Goal: Obtain resource: Obtain resource

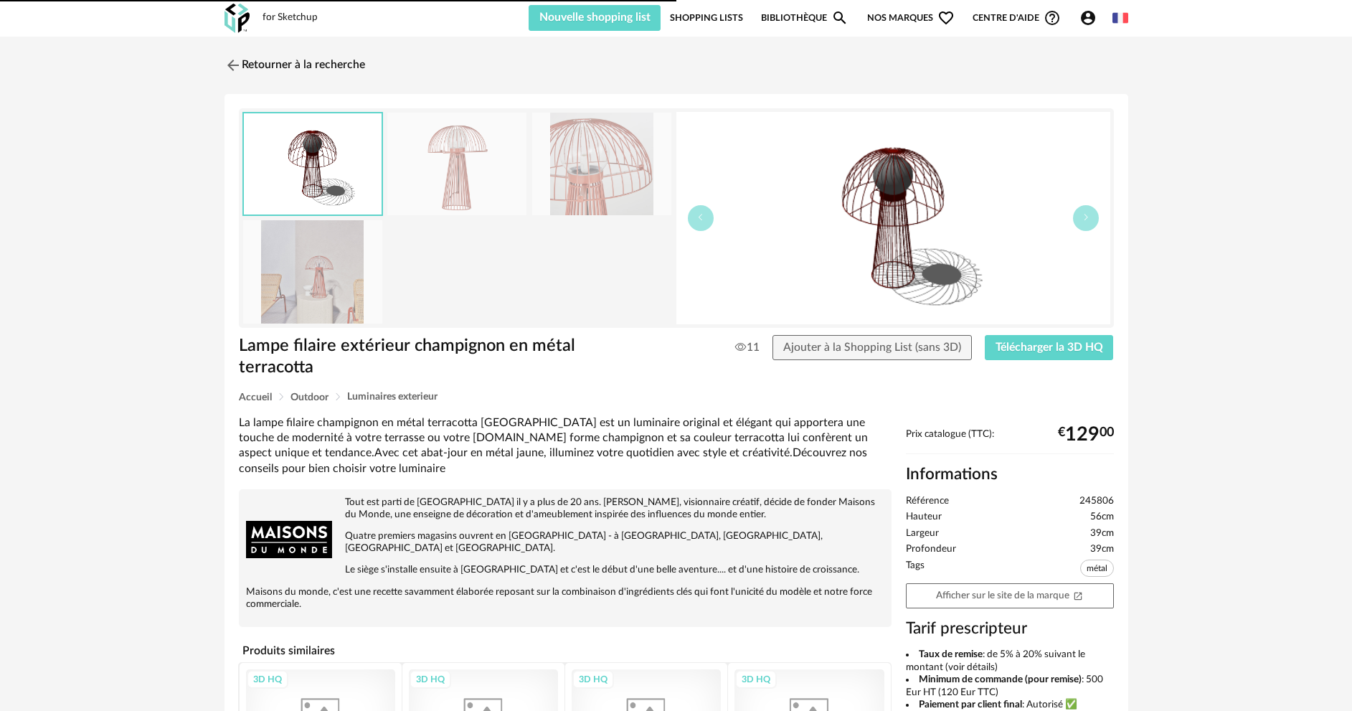
click at [313, 63] on link "Retourner à la recherche" at bounding box center [295, 65] width 141 height 32
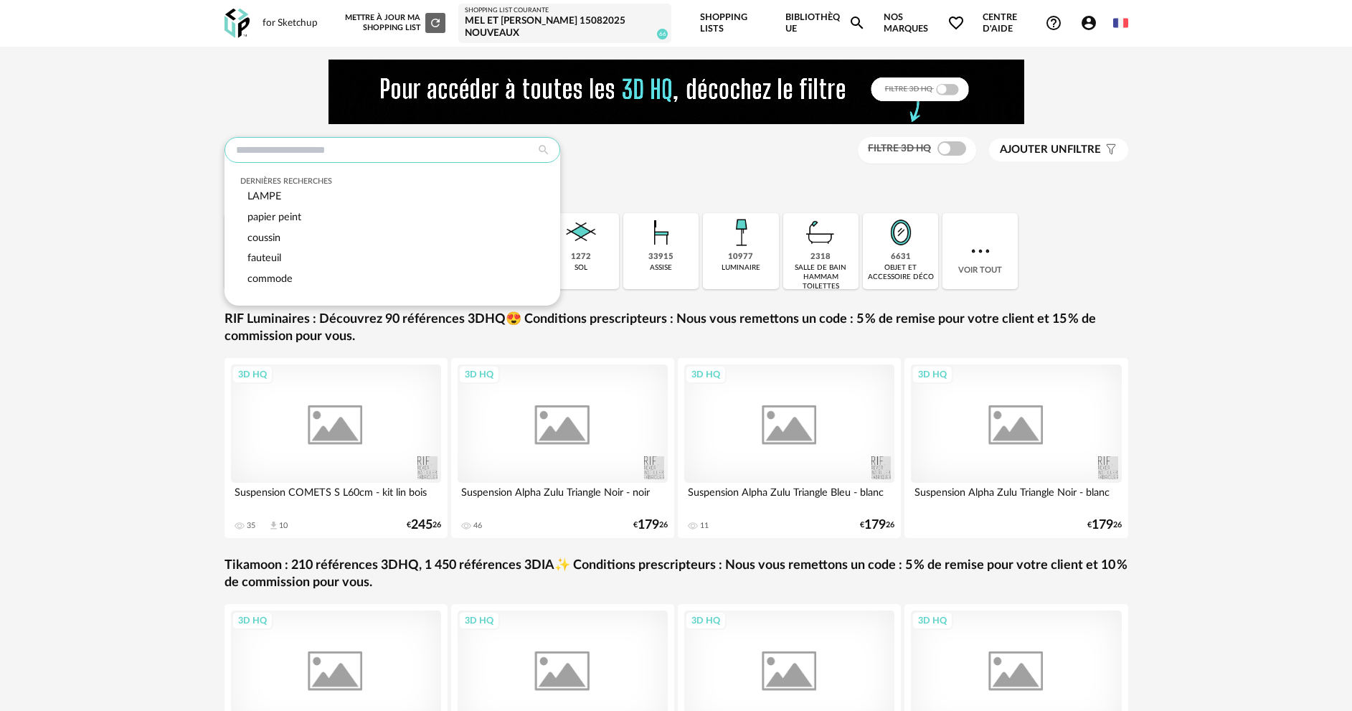
click at [401, 155] on input "text" at bounding box center [393, 150] width 336 height 26
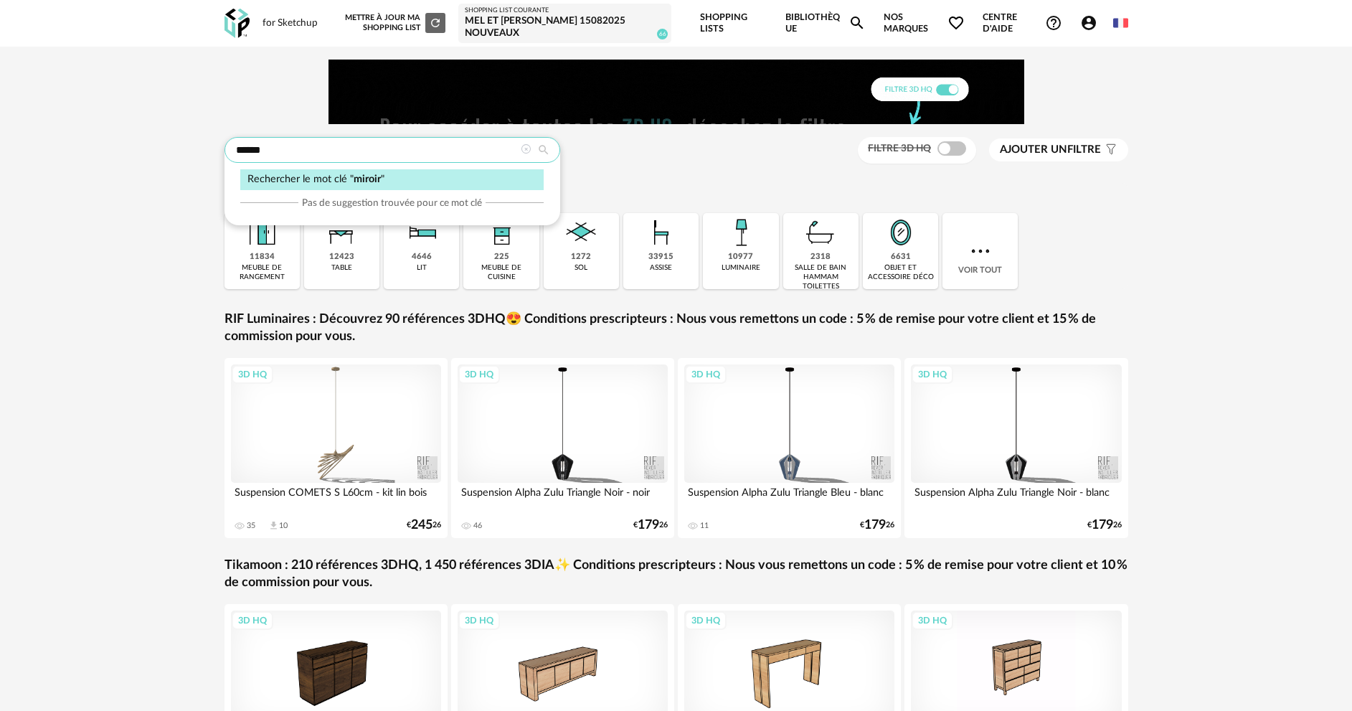
type input "******"
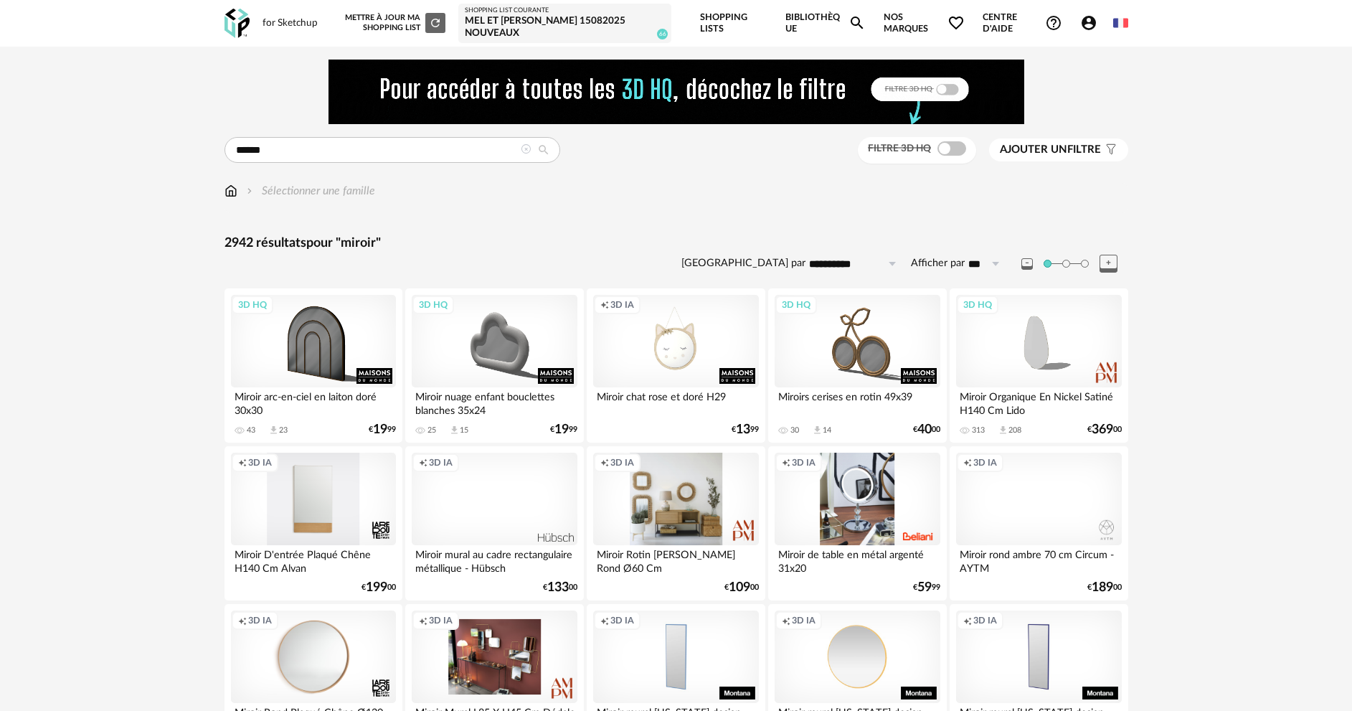
click at [679, 516] on div "Creation icon 3D IA" at bounding box center [675, 499] width 165 height 93
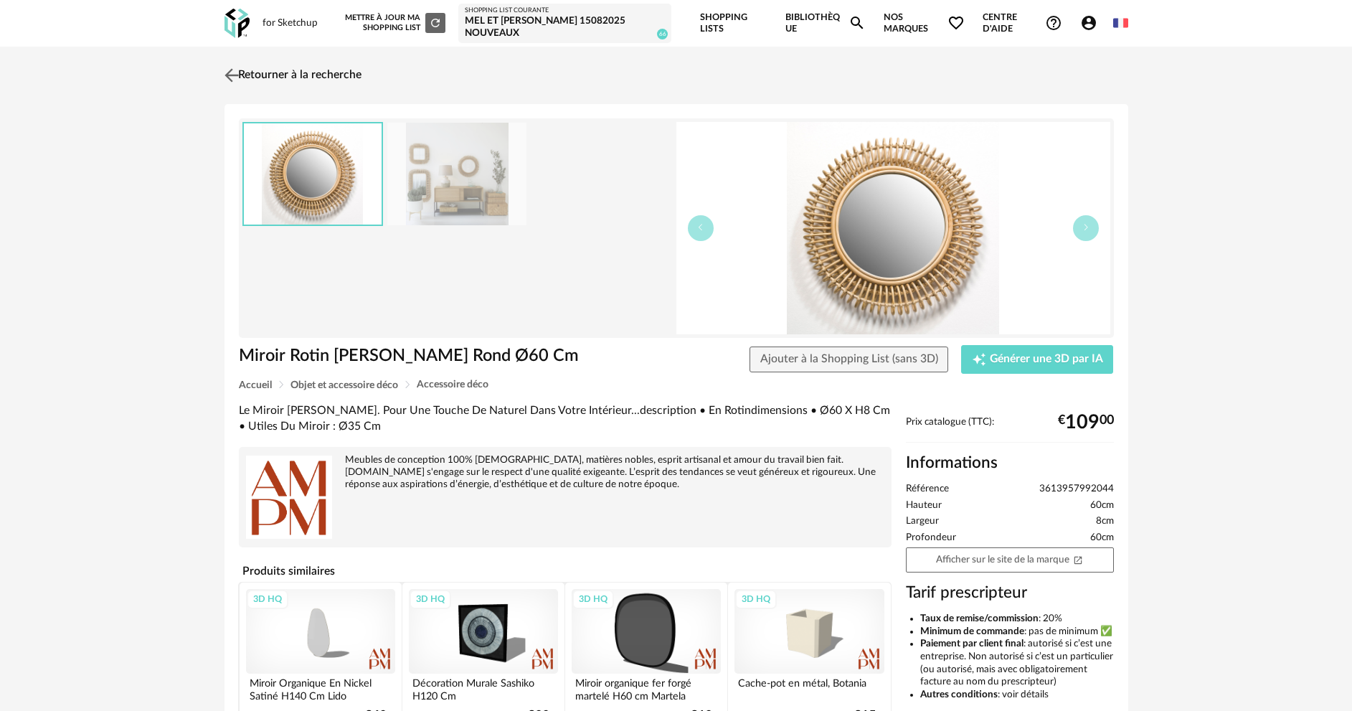
click at [283, 76] on link "Retourner à la recherche" at bounding box center [291, 76] width 141 height 32
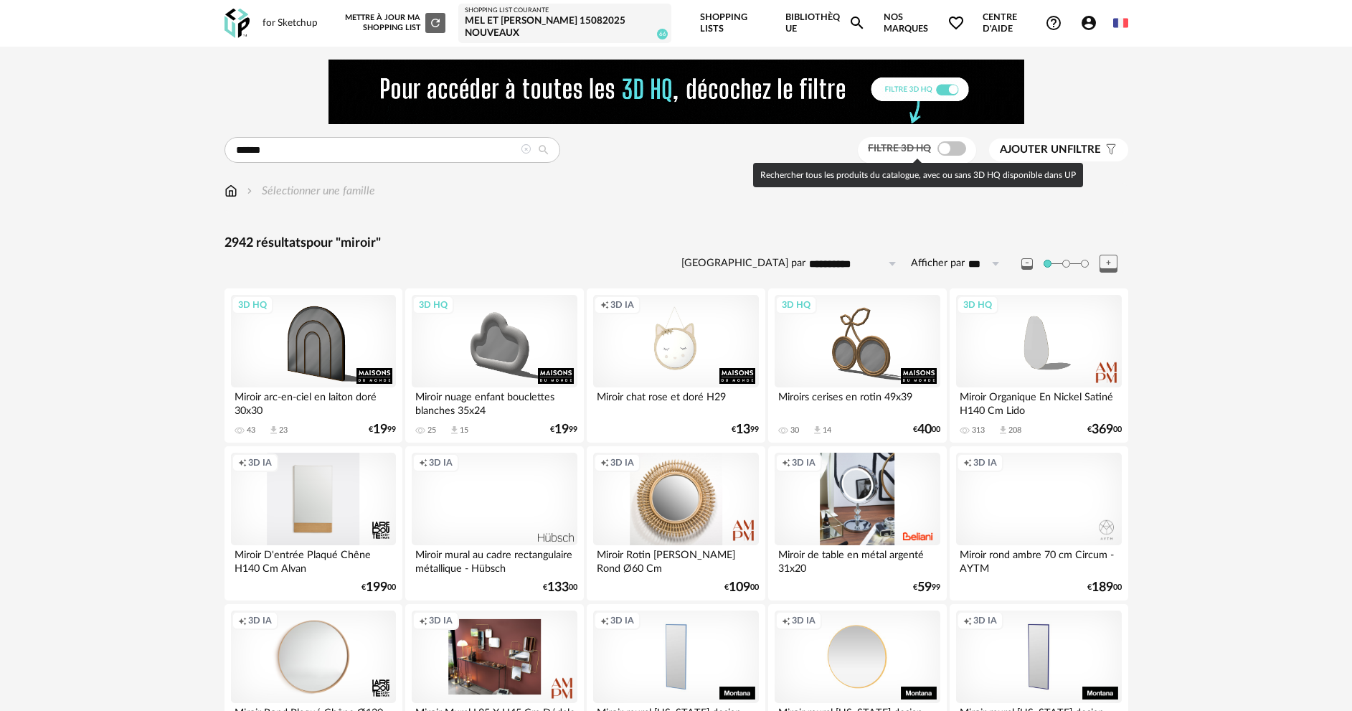
click at [952, 148] on span at bounding box center [952, 148] width 29 height 14
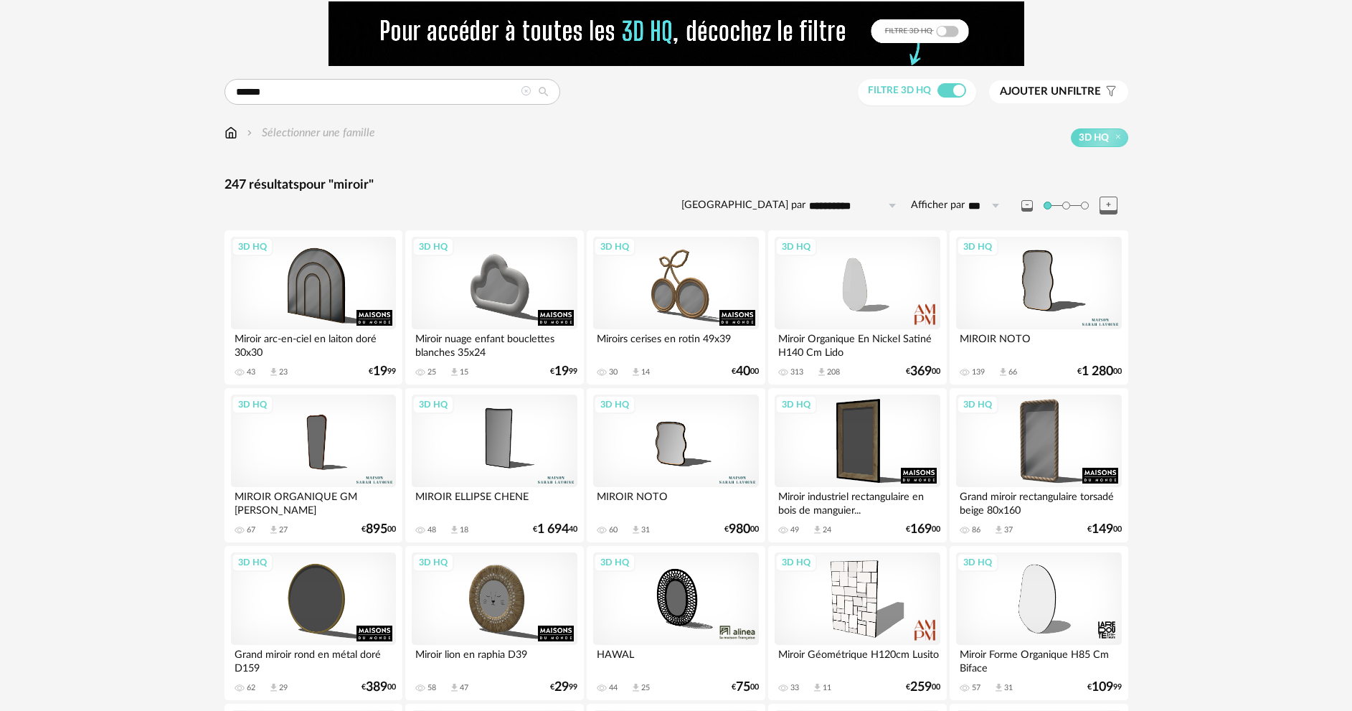
scroll to position [143, 0]
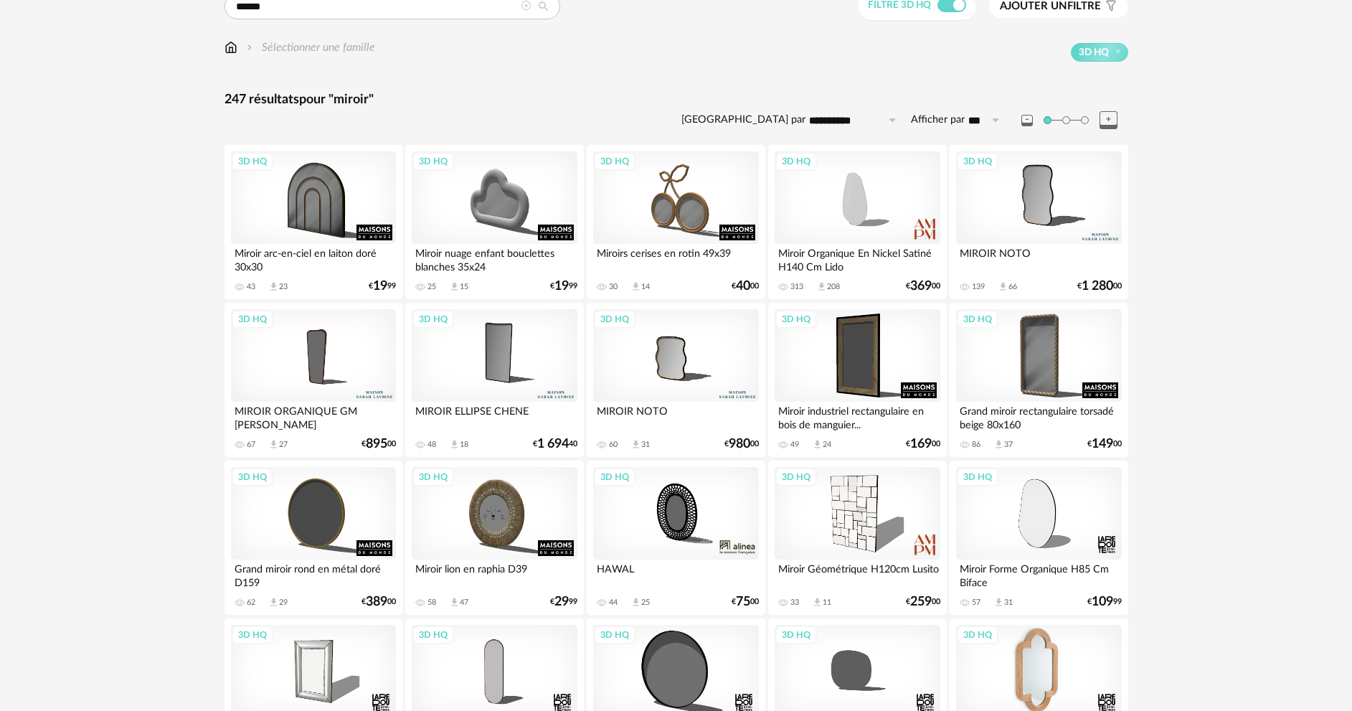
click at [1034, 661] on div "3D HQ" at bounding box center [1038, 671] width 165 height 93
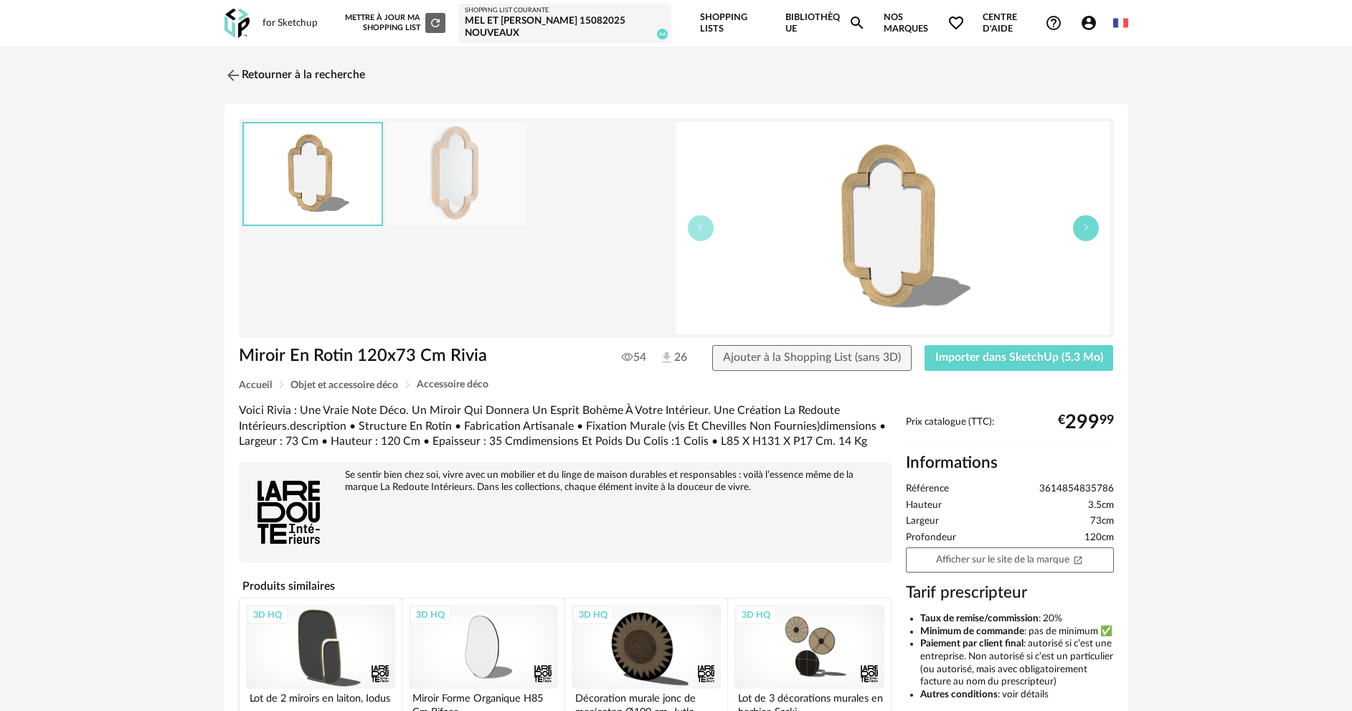
click at [1090, 232] on button "button" at bounding box center [1086, 228] width 26 height 26
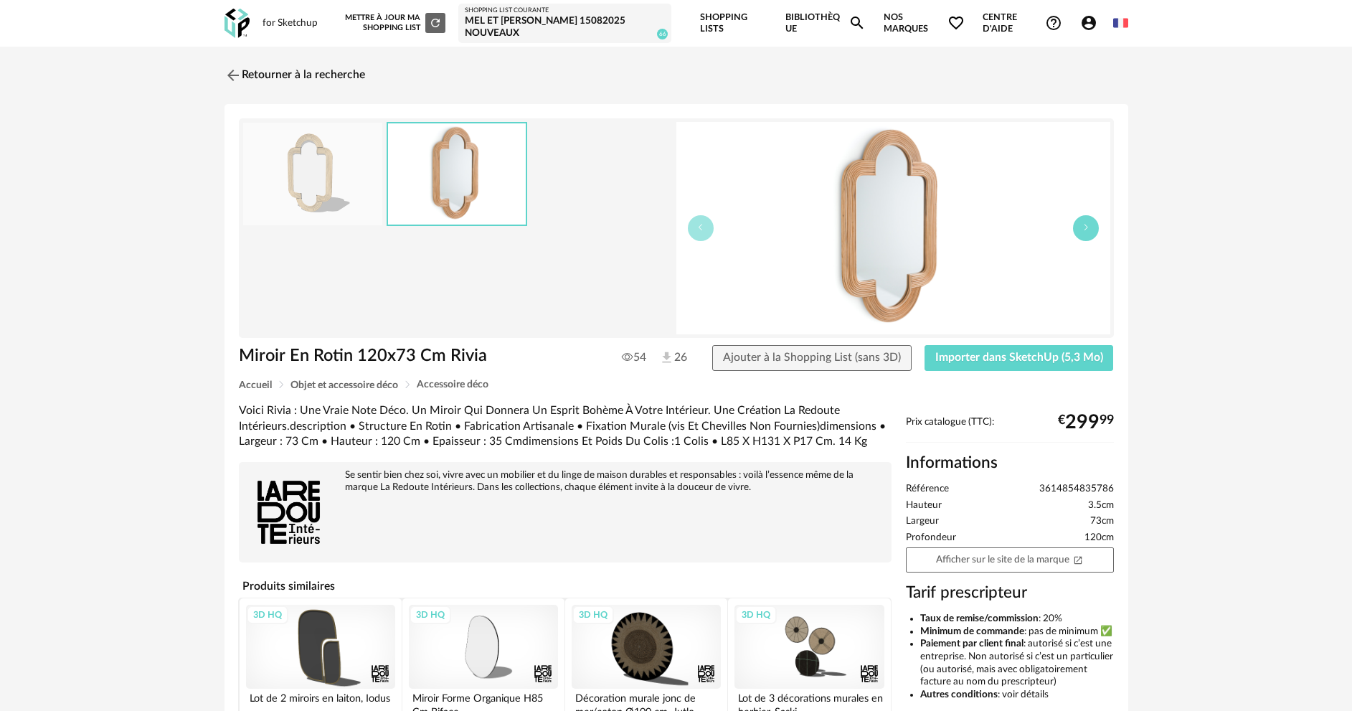
click at [1090, 232] on button "button" at bounding box center [1086, 228] width 26 height 26
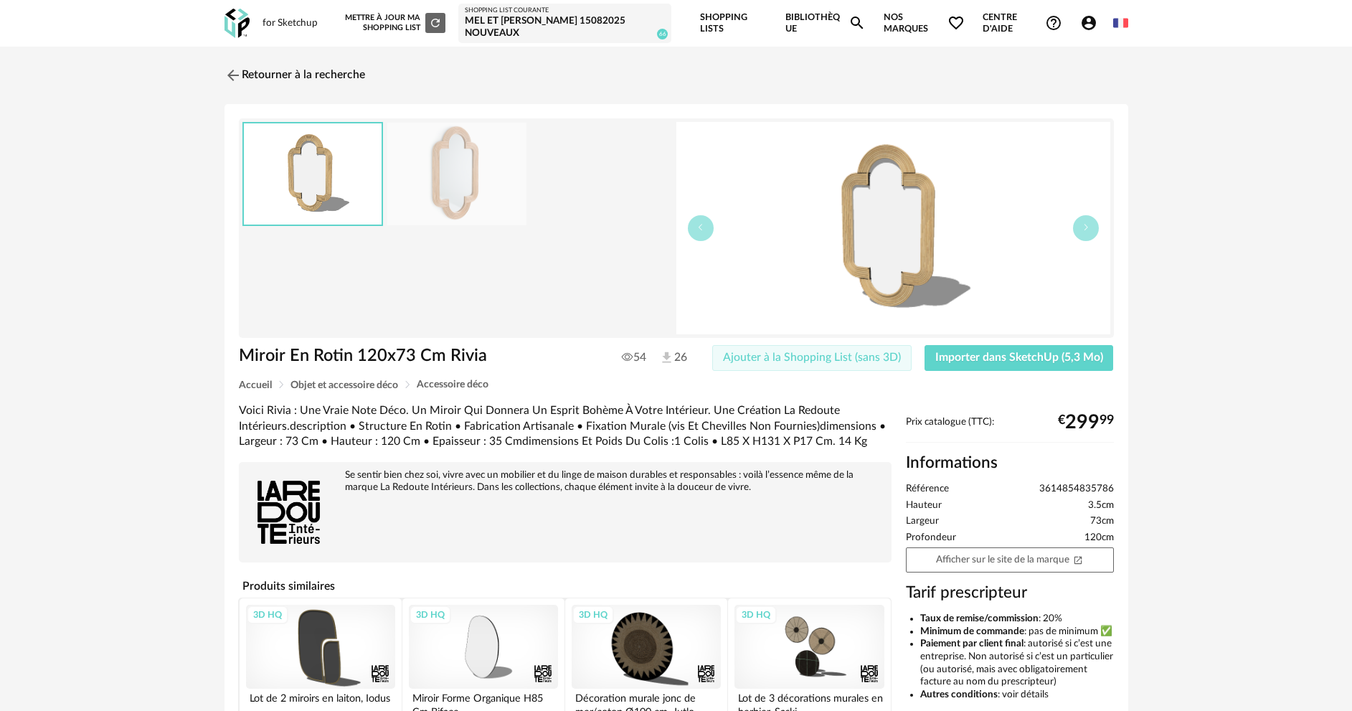
click at [880, 363] on button "Ajouter à la Shopping List (sans 3D)" at bounding box center [811, 358] width 199 height 26
click at [968, 358] on span "Importer dans SketchUp (5,3 Mo)" at bounding box center [1019, 357] width 168 height 11
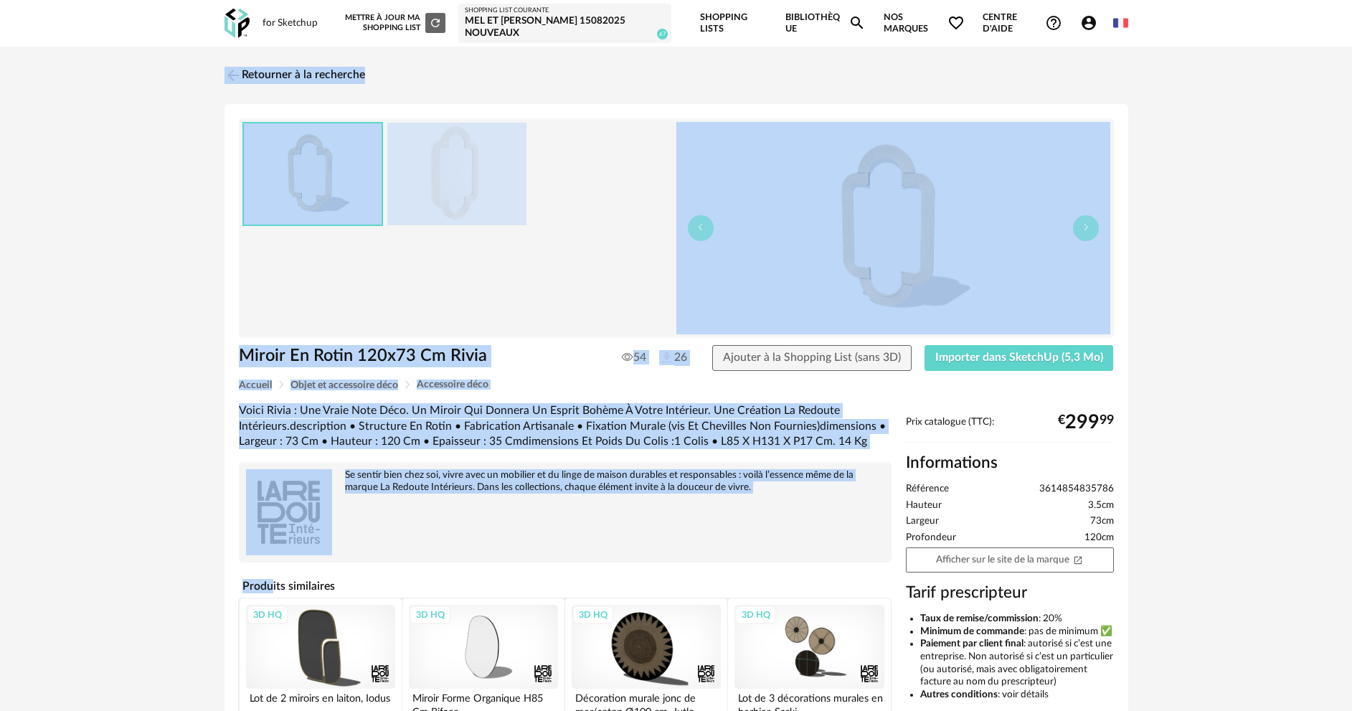
scroll to position [2, 0]
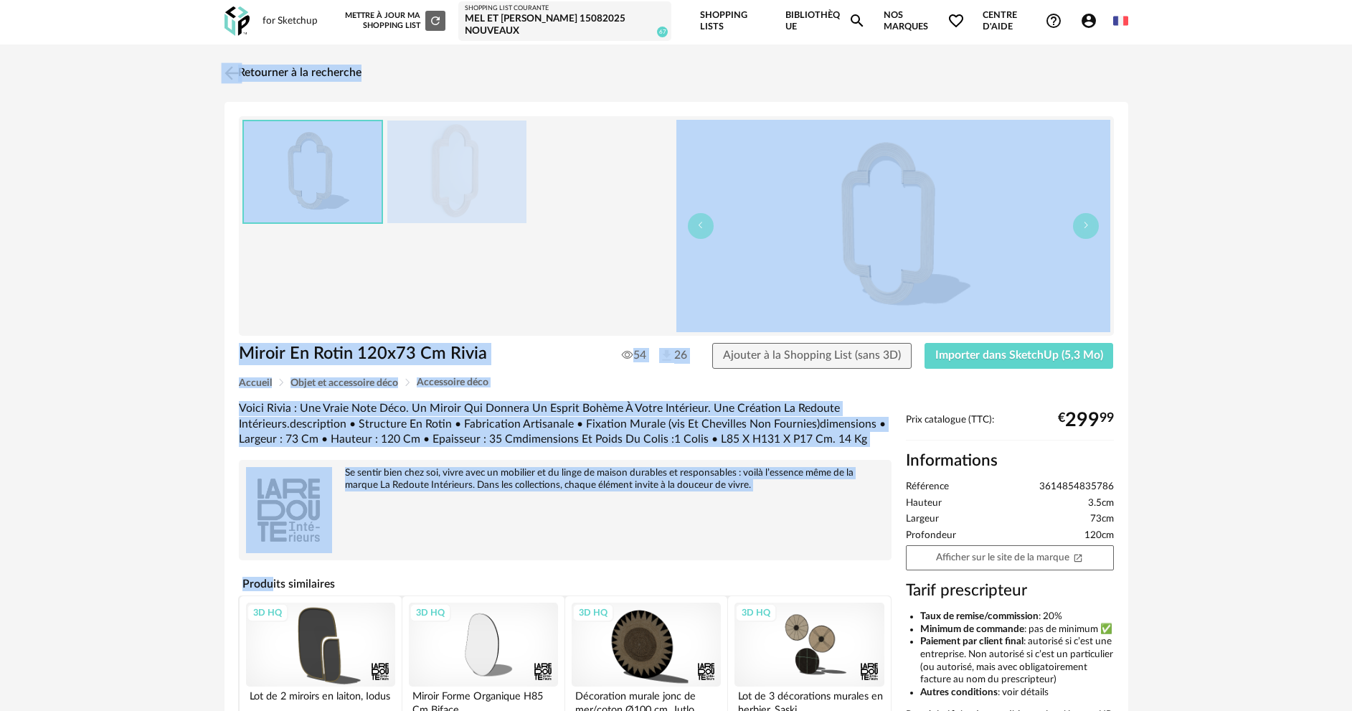
click at [317, 73] on link "Retourner à la recherche" at bounding box center [291, 73] width 141 height 32
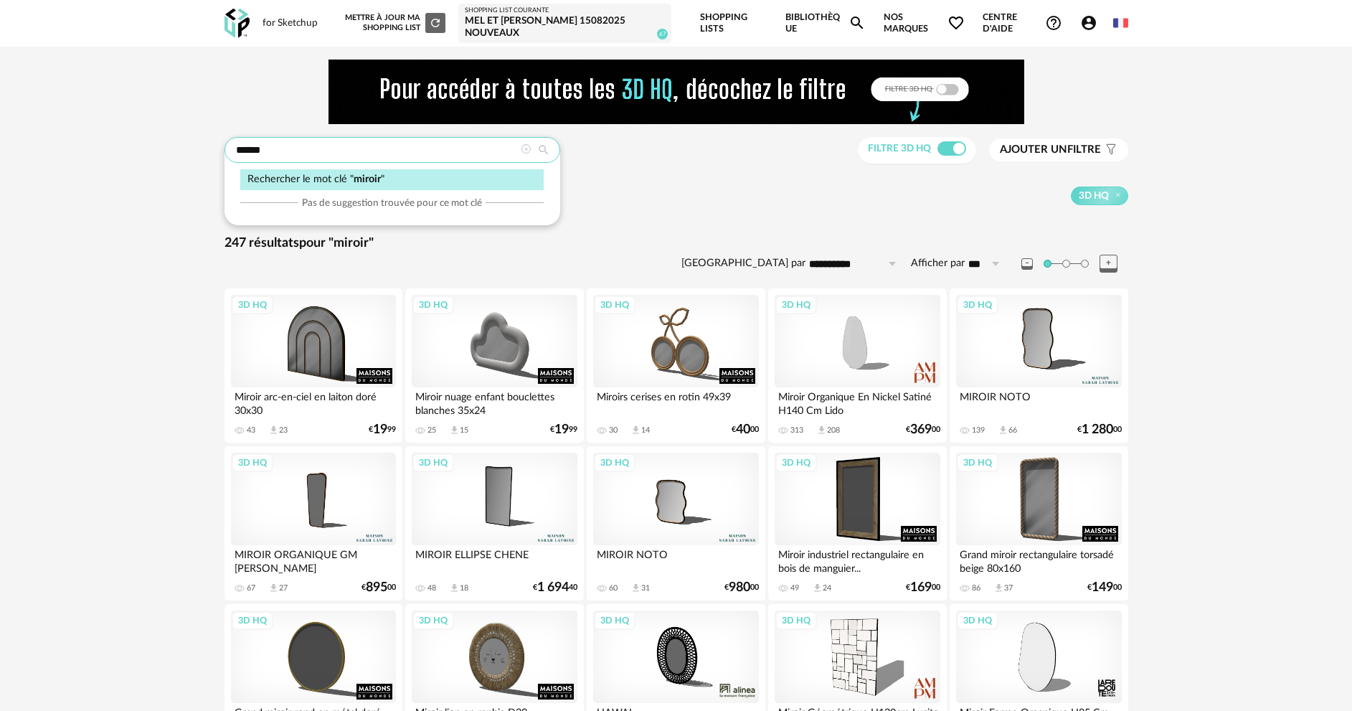
drag, startPoint x: 273, startPoint y: 149, endPoint x: 203, endPoint y: 161, distance: 70.6
type input "*******"
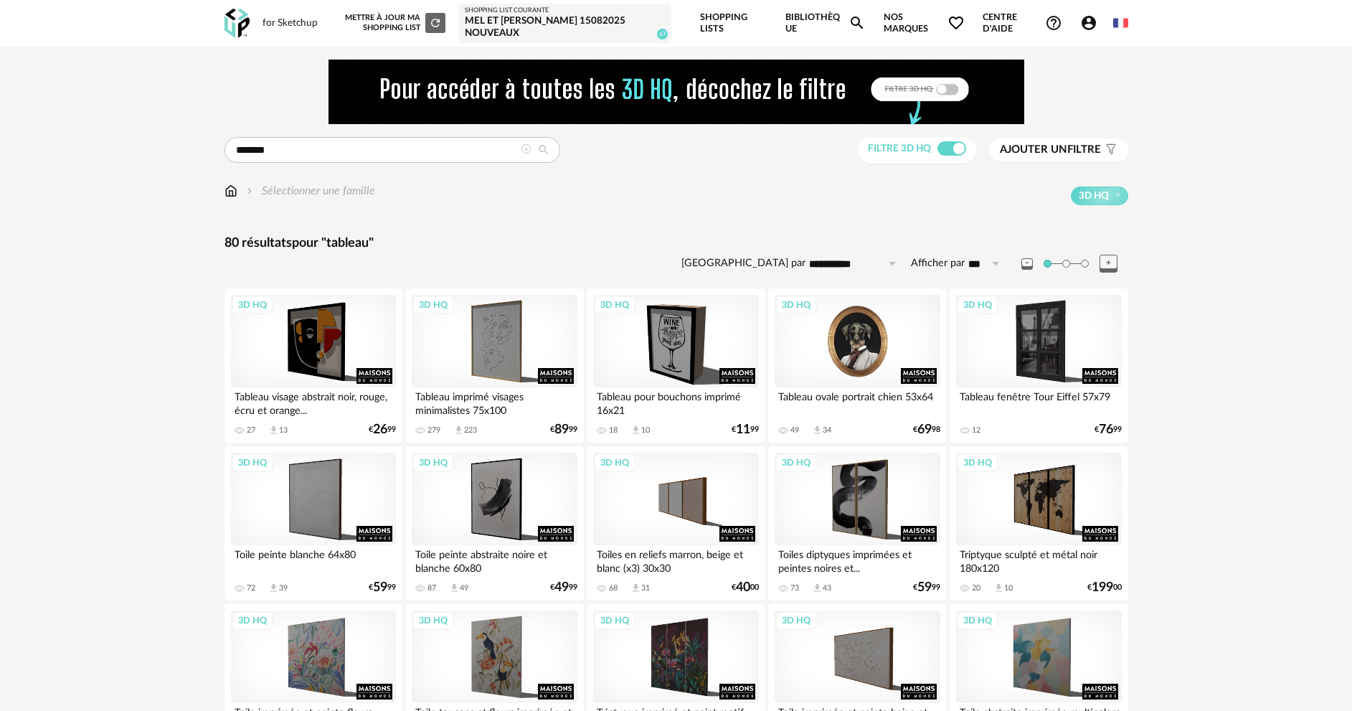
click at [894, 321] on div "3D HQ" at bounding box center [857, 341] width 165 height 93
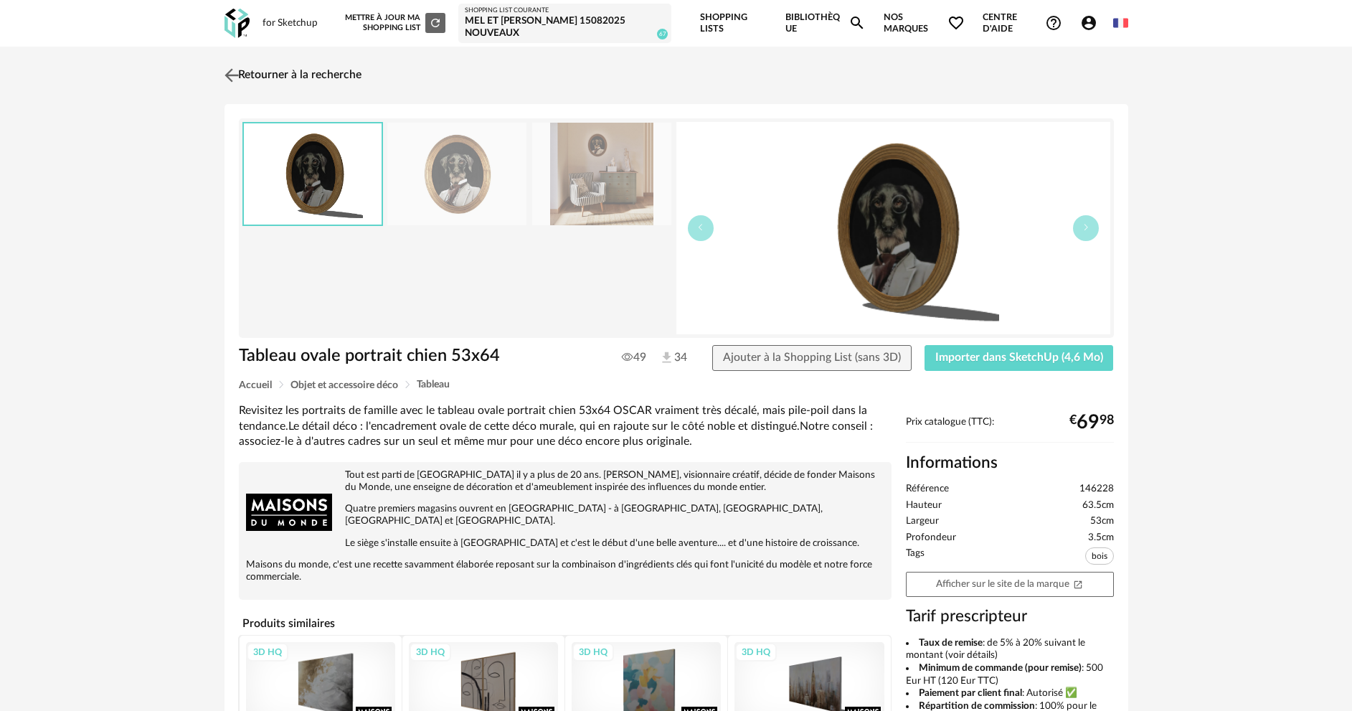
click at [317, 75] on link "Retourner à la recherche" at bounding box center [291, 76] width 141 height 32
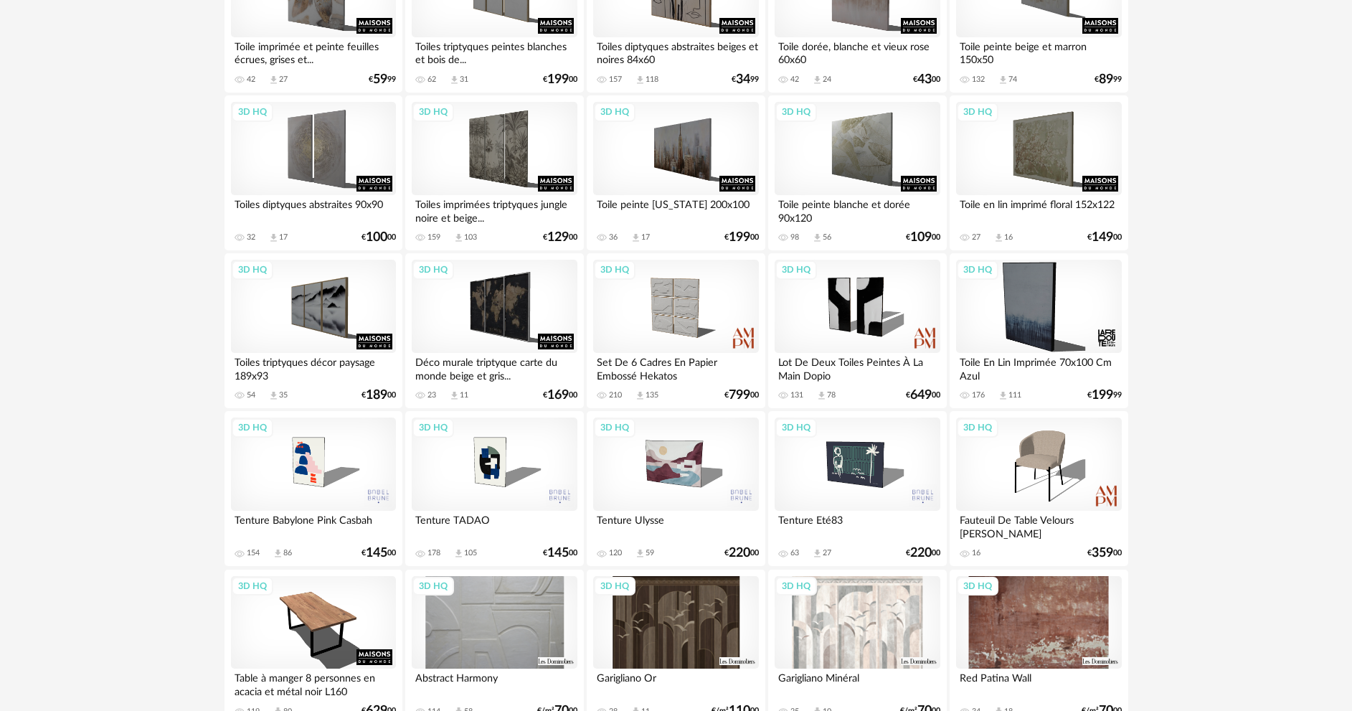
scroll to position [1085, 0]
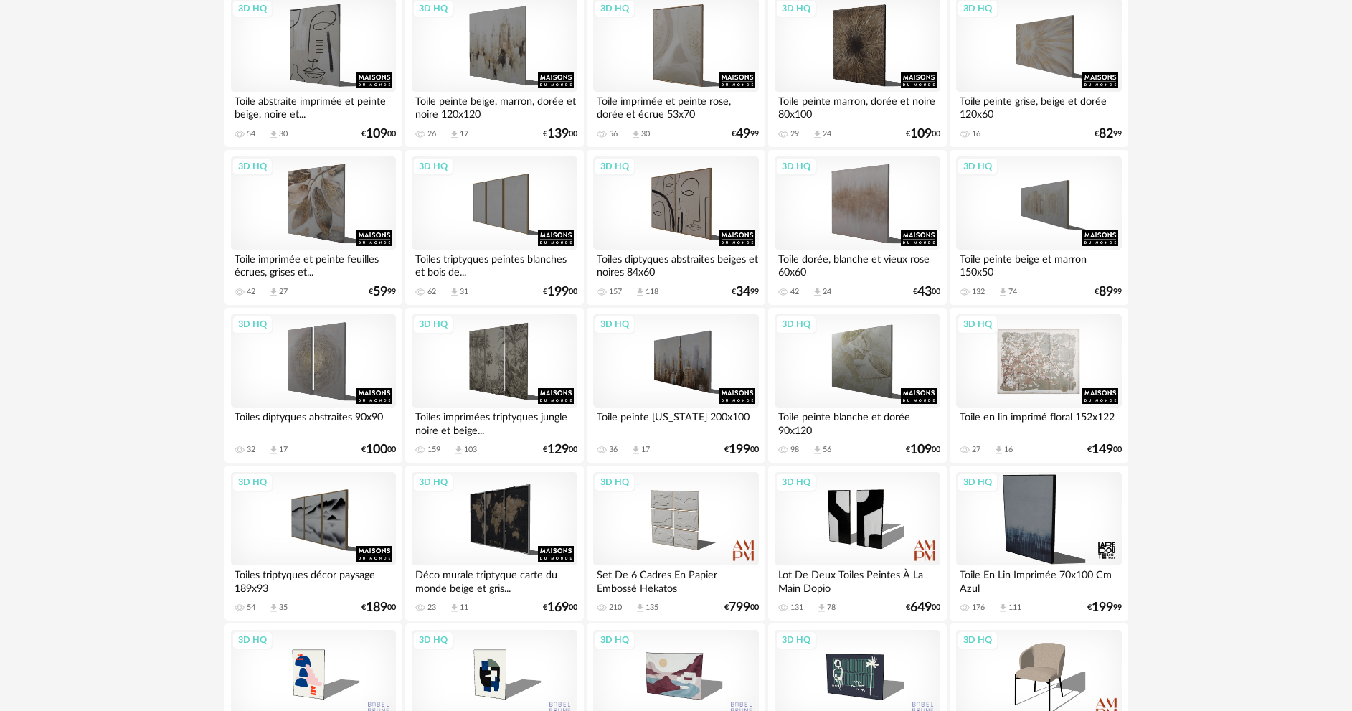
click at [1072, 360] on div "3D HQ" at bounding box center [1038, 360] width 165 height 93
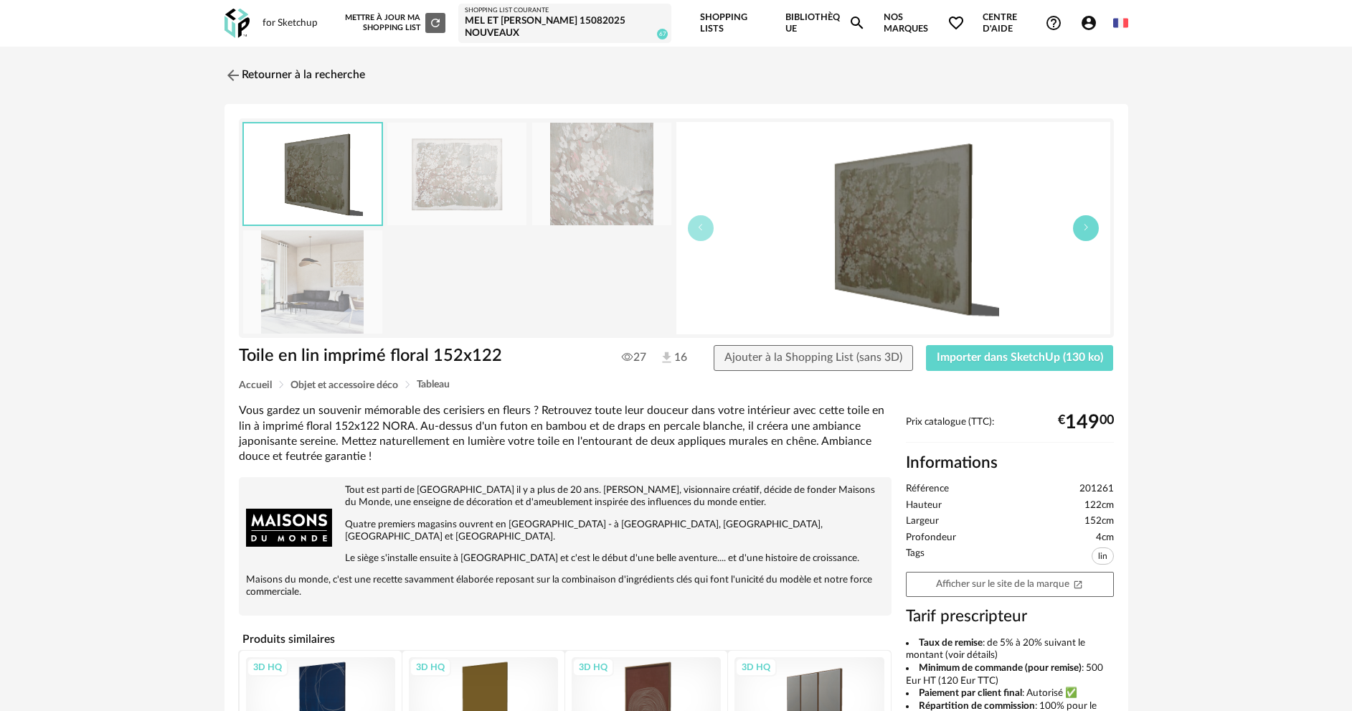
click at [1087, 231] on icon "button" at bounding box center [1086, 227] width 9 height 9
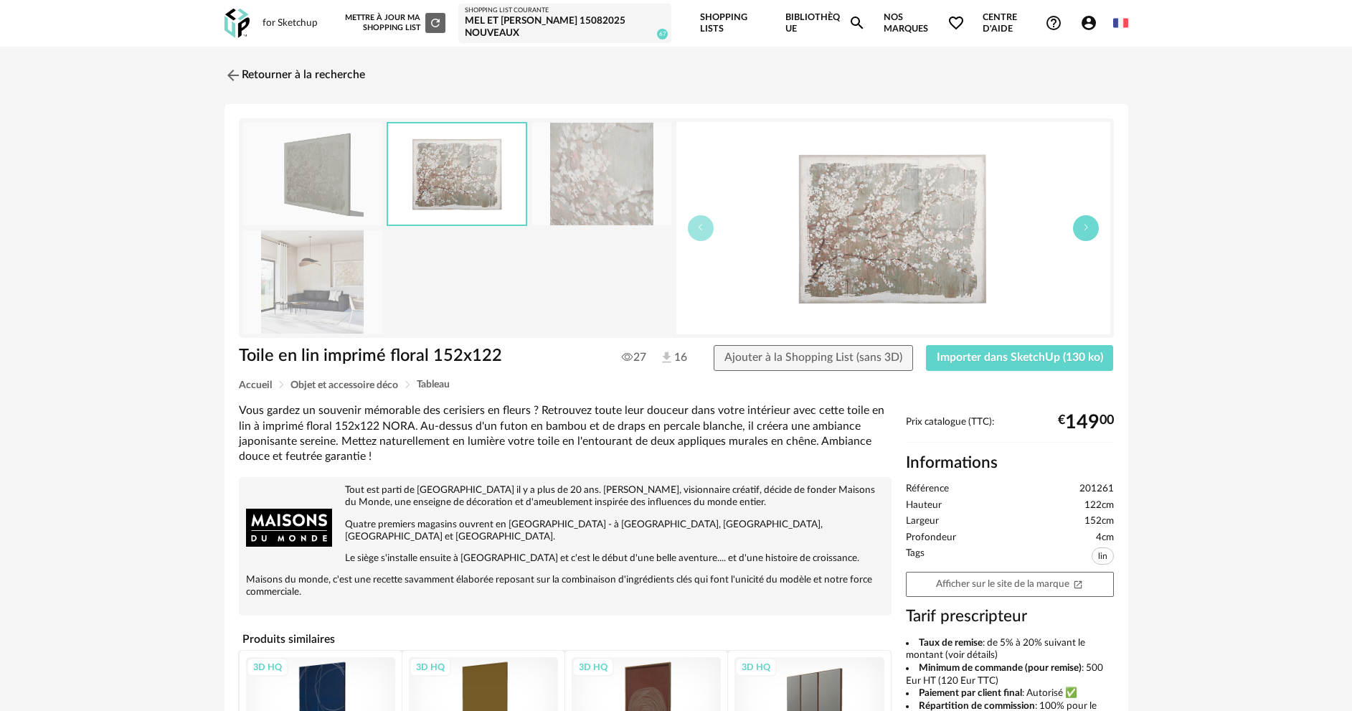
click at [1087, 231] on icon "button" at bounding box center [1086, 227] width 9 height 9
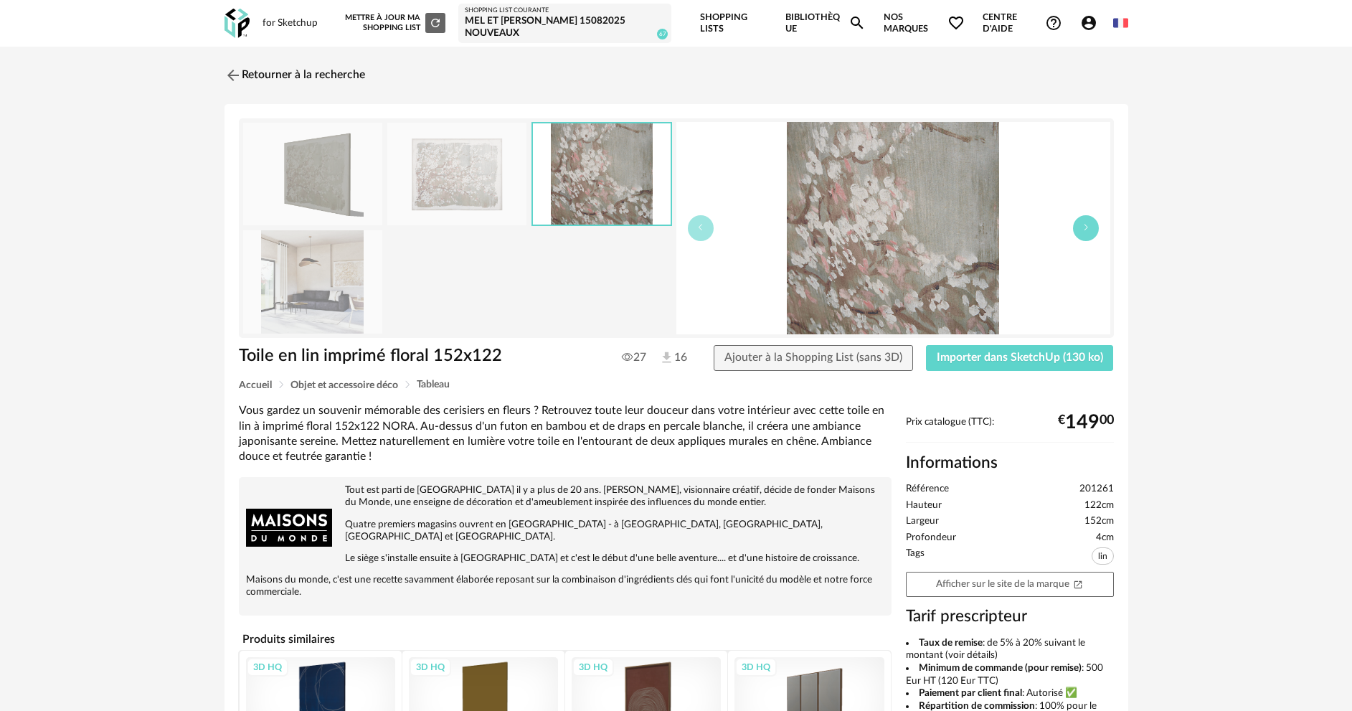
click at [1087, 231] on icon "button" at bounding box center [1086, 227] width 9 height 9
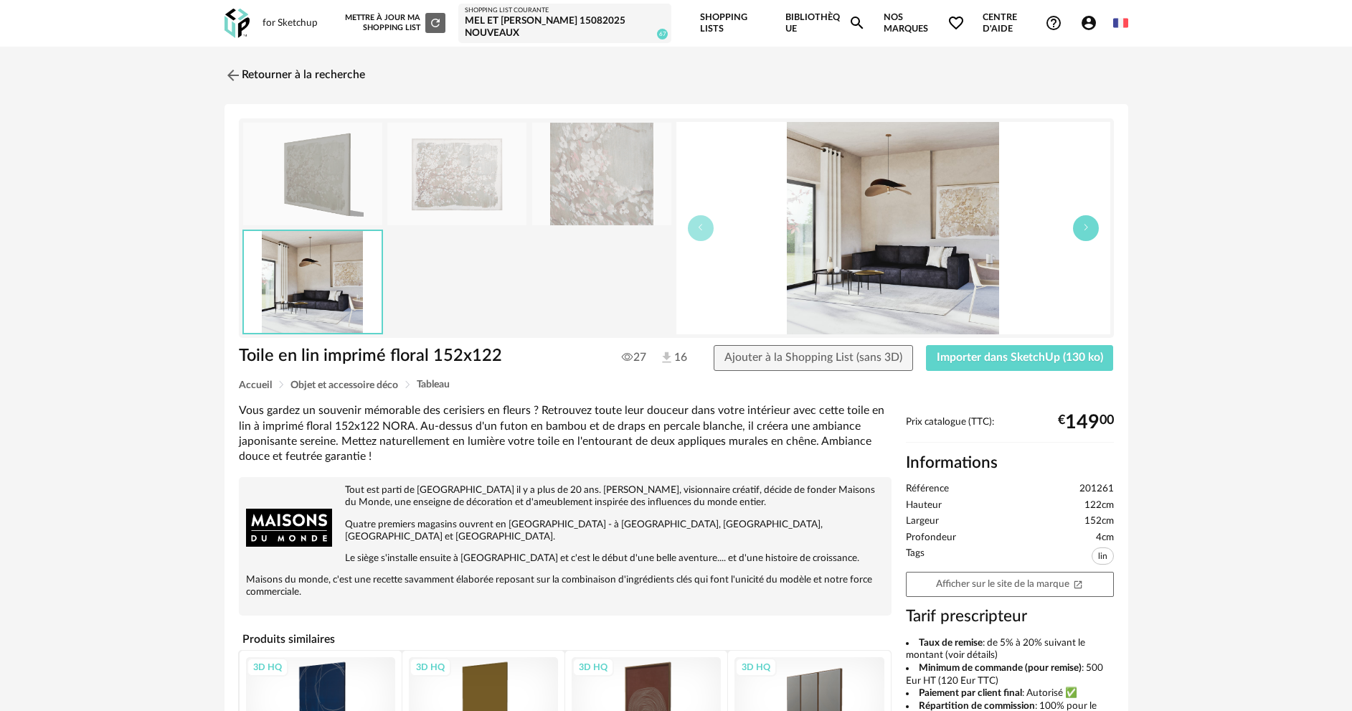
click at [1087, 231] on icon "button" at bounding box center [1086, 227] width 9 height 9
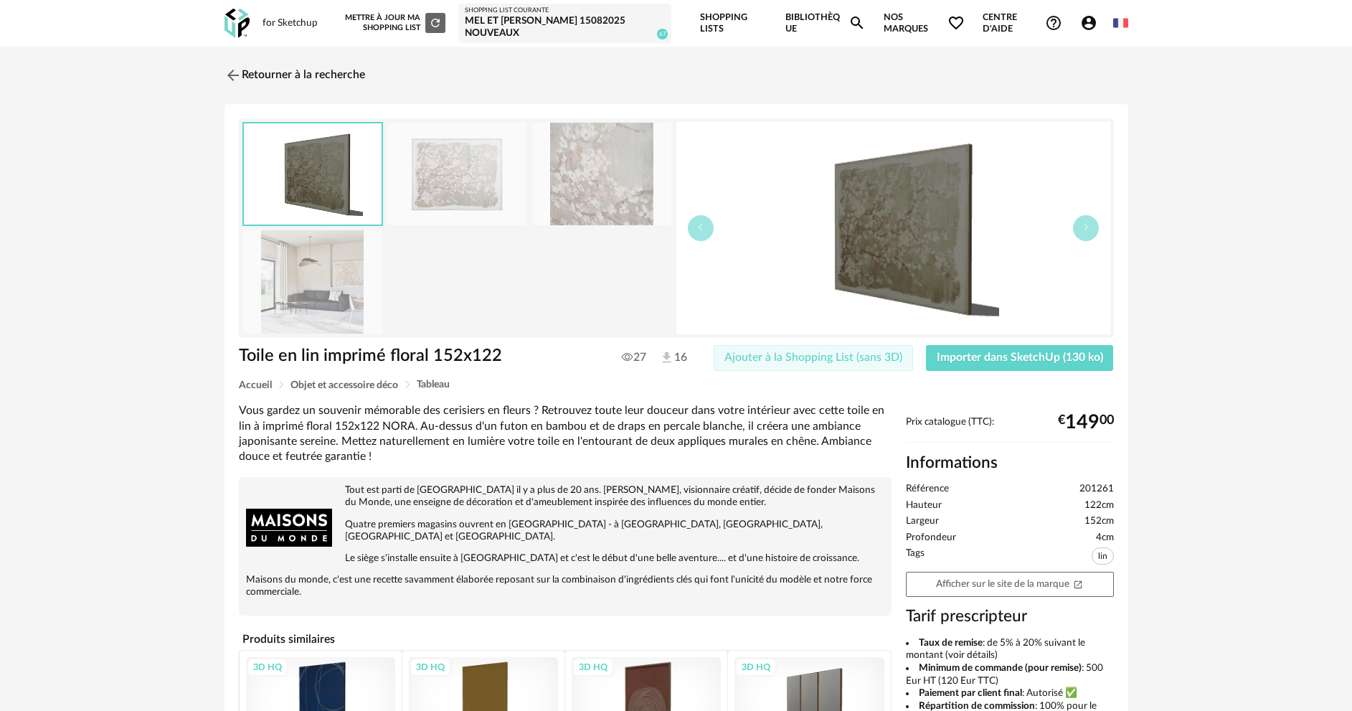
click at [845, 360] on span "Ajouter à la Shopping List (sans 3D)" at bounding box center [814, 357] width 178 height 11
click at [977, 358] on span "Importer dans SketchUp (130 ko)" at bounding box center [1020, 357] width 166 height 11
